Goal: Go to known website: Access a specific website the user already knows

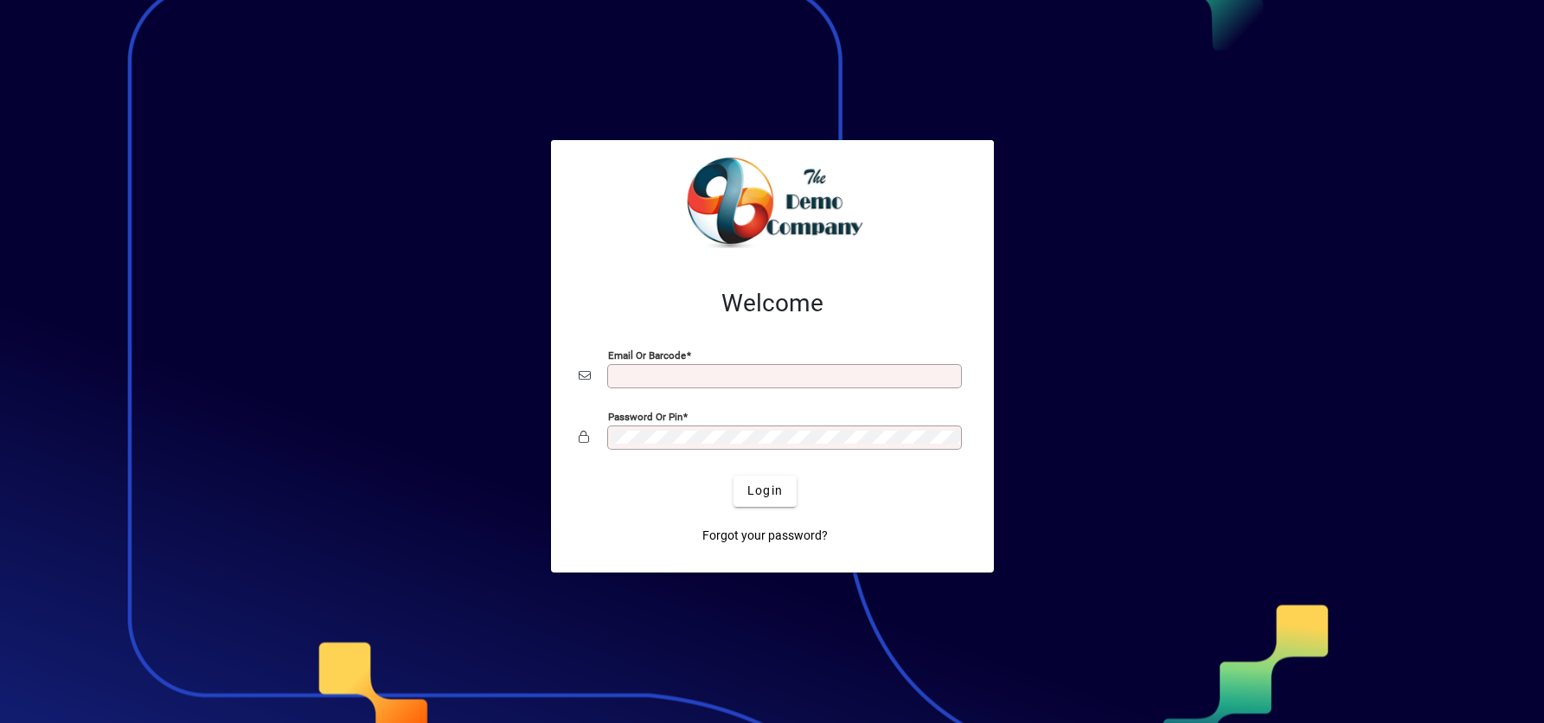
type input "**********"
click at [753, 503] on span "submit" at bounding box center [765, 492] width 63 height 42
